Goal: Task Accomplishment & Management: Manage account settings

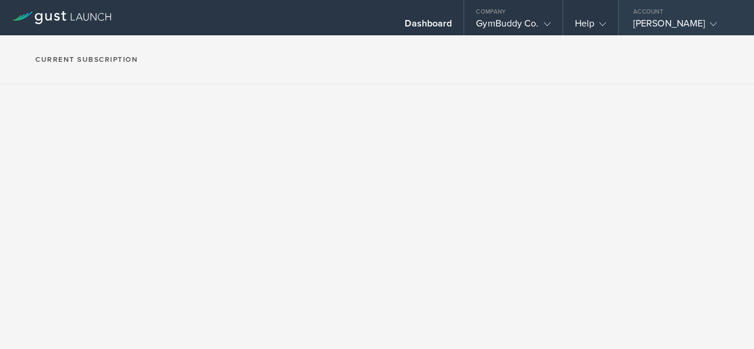
click at [636, 24] on div "[PERSON_NAME]" at bounding box center [683, 27] width 100 height 18
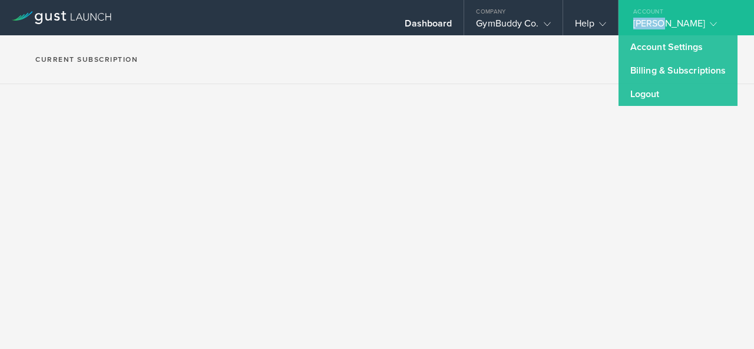
click at [636, 24] on div "[PERSON_NAME]" at bounding box center [683, 27] width 100 height 18
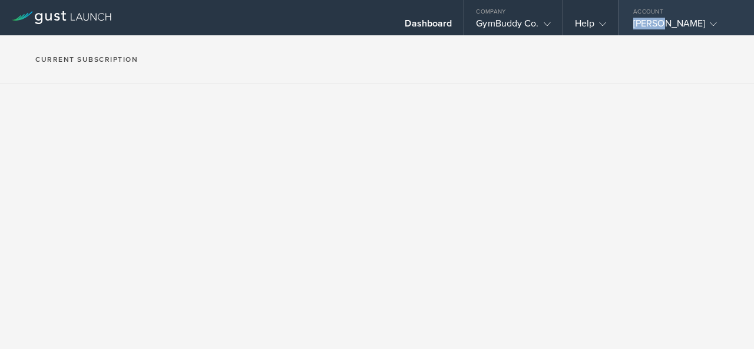
click at [655, 22] on div "[PERSON_NAME]" at bounding box center [683, 27] width 100 height 18
